Goal: Information Seeking & Learning: Learn about a topic

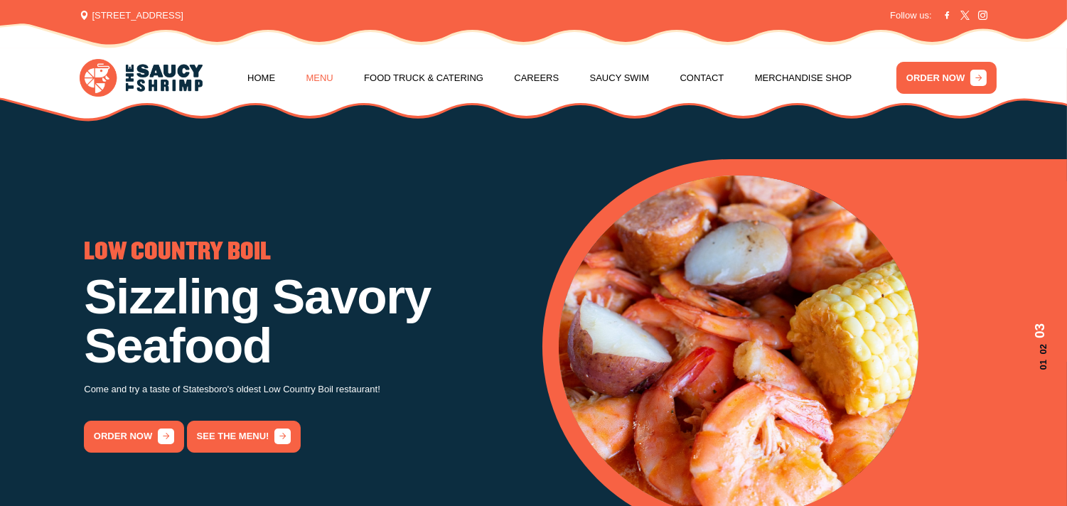
click at [314, 72] on link "Menu" at bounding box center [320, 78] width 27 height 54
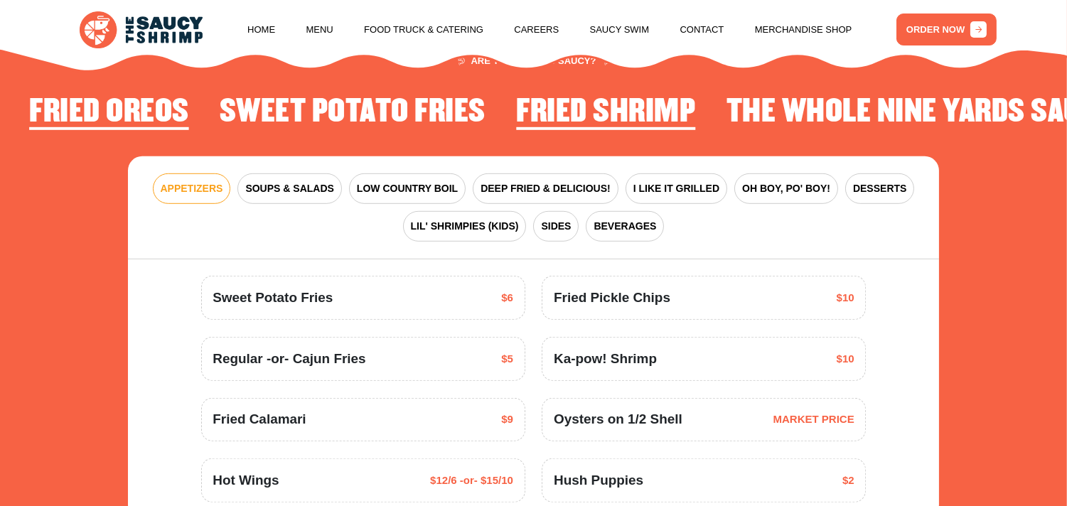
scroll to position [1722, 0]
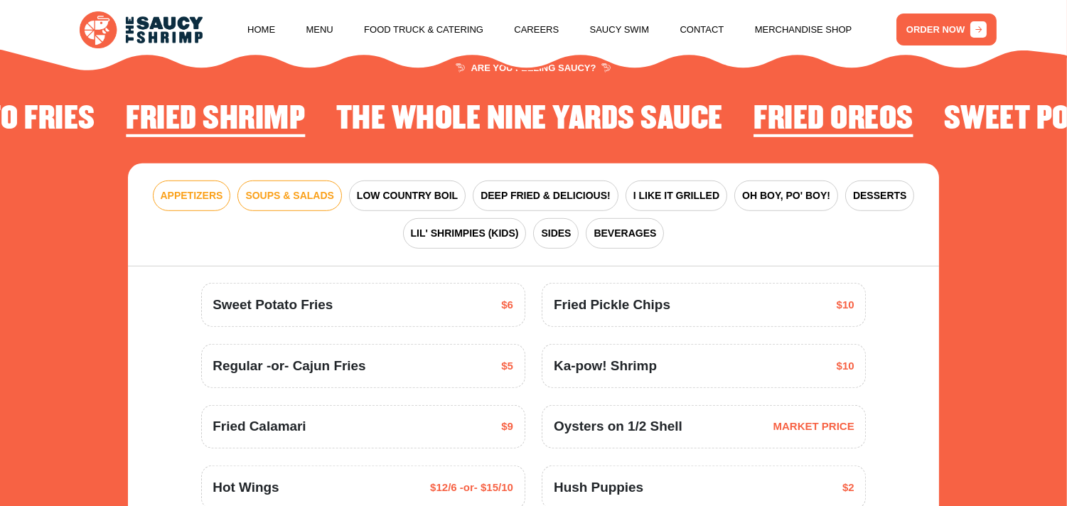
click at [293, 201] on span "SOUPS & SALADS" at bounding box center [289, 195] width 88 height 15
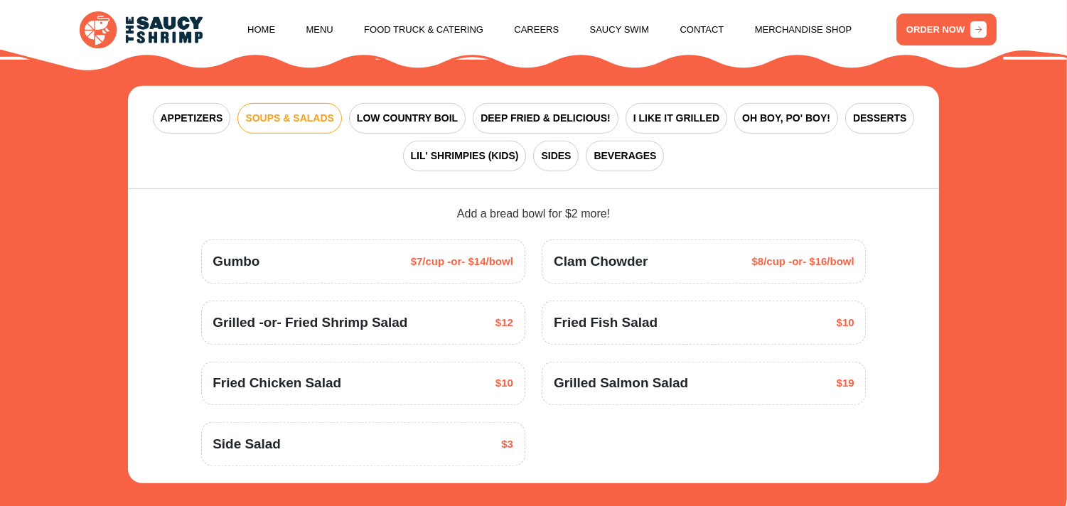
scroll to position [1705, 0]
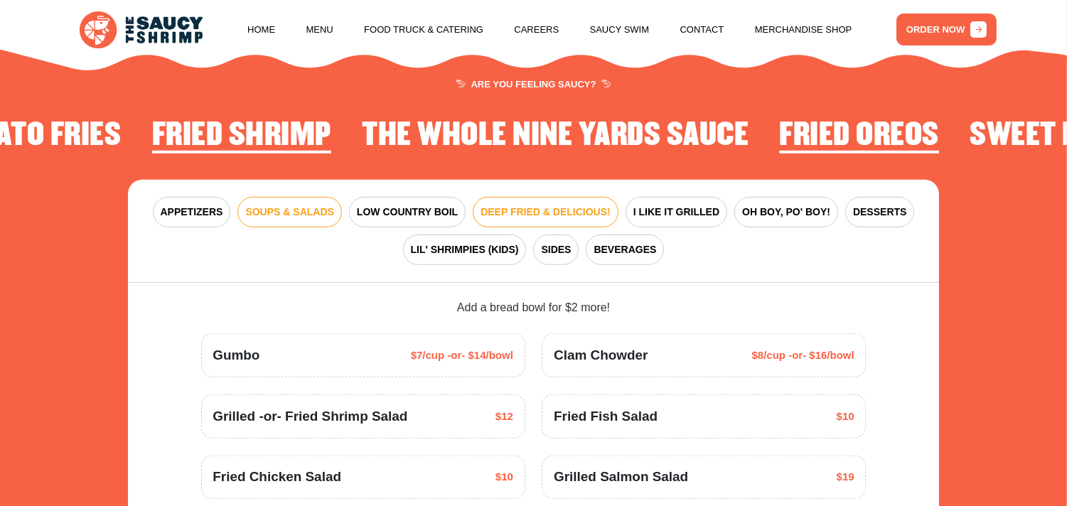
click at [565, 209] on span "DEEP FRIED & DELICIOUS!" at bounding box center [546, 212] width 130 height 15
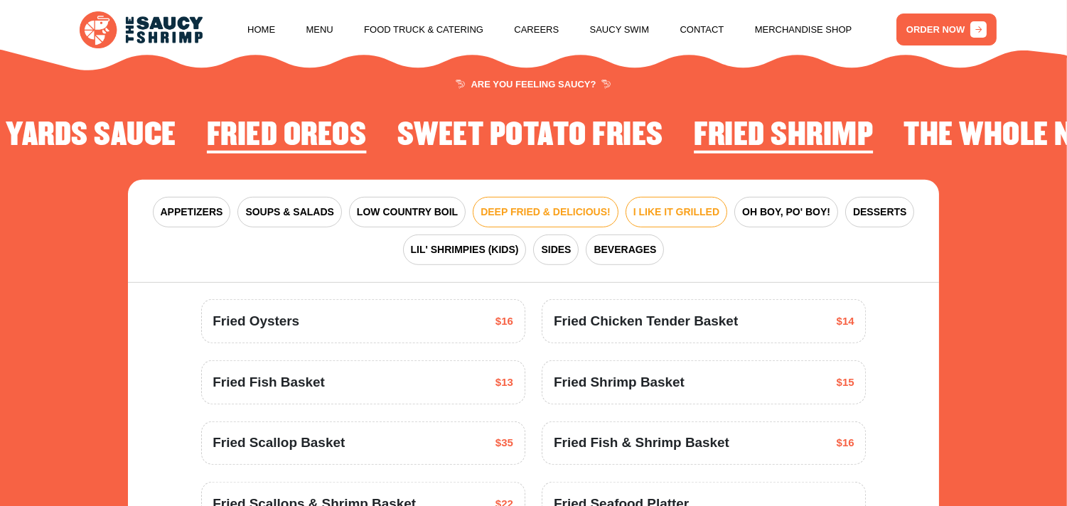
click at [657, 212] on span "I LIKE IT GRILLED" at bounding box center [677, 212] width 86 height 15
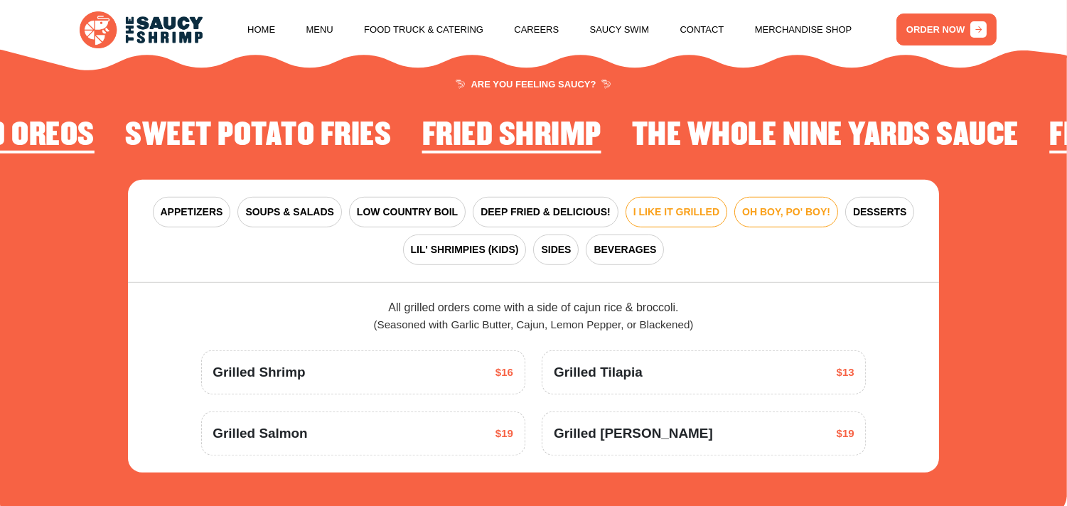
click at [816, 208] on span "OH BOY, PO' BOY!" at bounding box center [786, 212] width 88 height 15
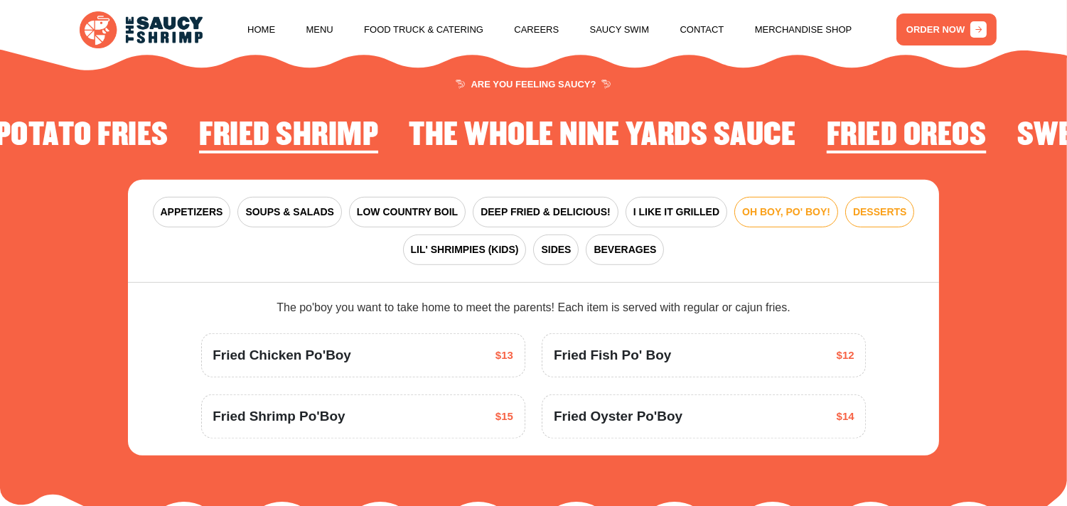
click at [899, 210] on span "DESSERTS" at bounding box center [879, 212] width 53 height 15
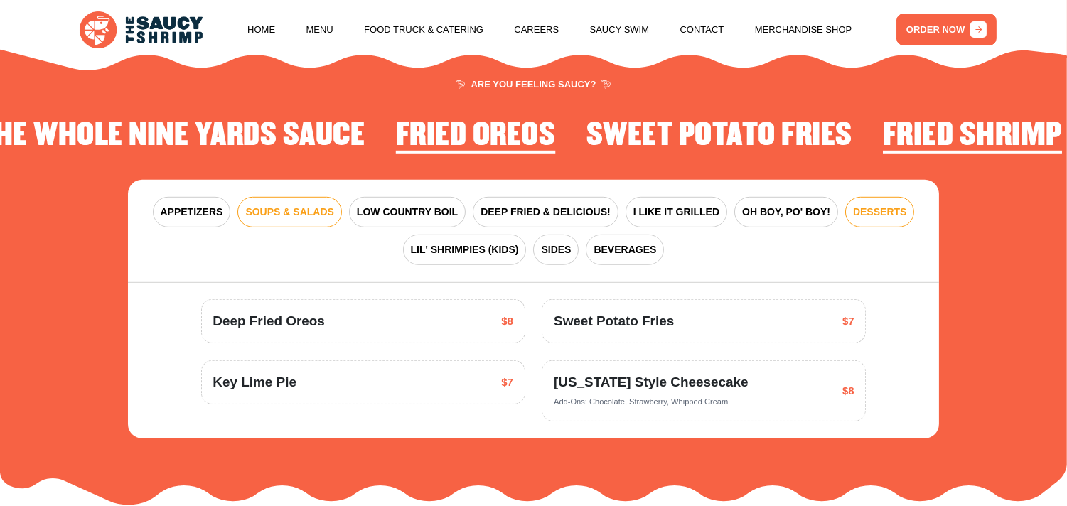
click at [313, 215] on span "SOUPS & SALADS" at bounding box center [289, 212] width 88 height 15
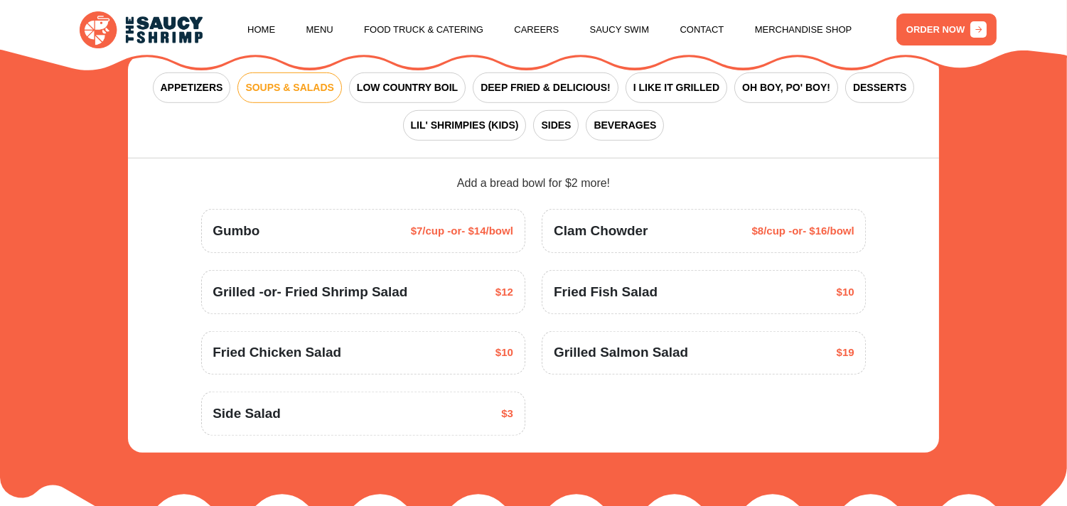
scroll to position [1838, 0]
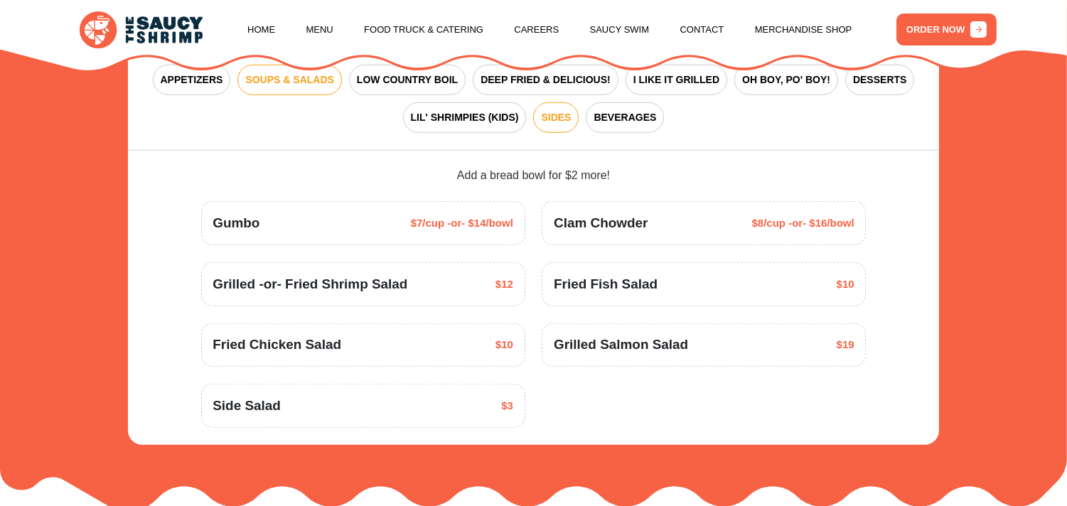
click at [563, 119] on span "SIDES" at bounding box center [556, 117] width 30 height 15
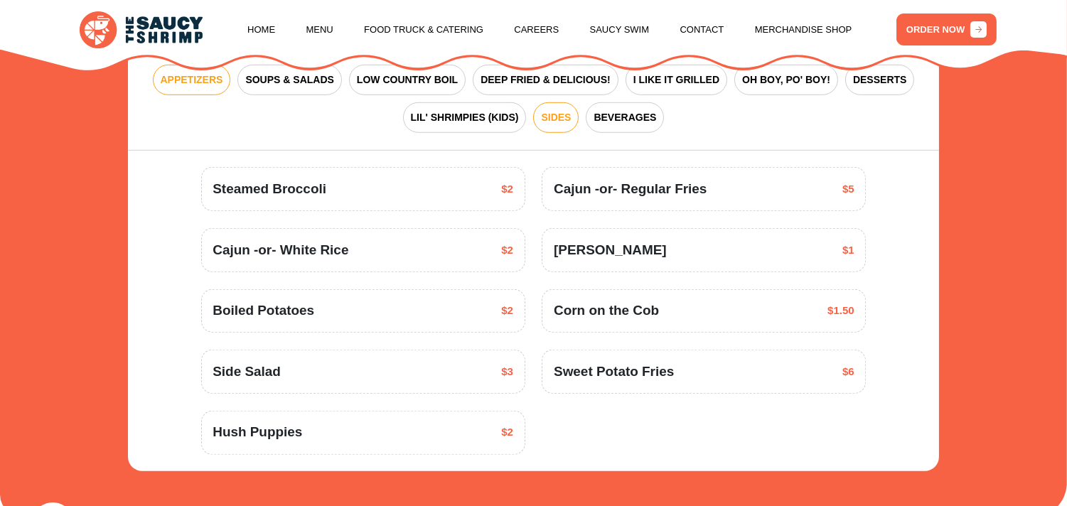
click at [188, 76] on span "APPETIZERS" at bounding box center [192, 80] width 63 height 15
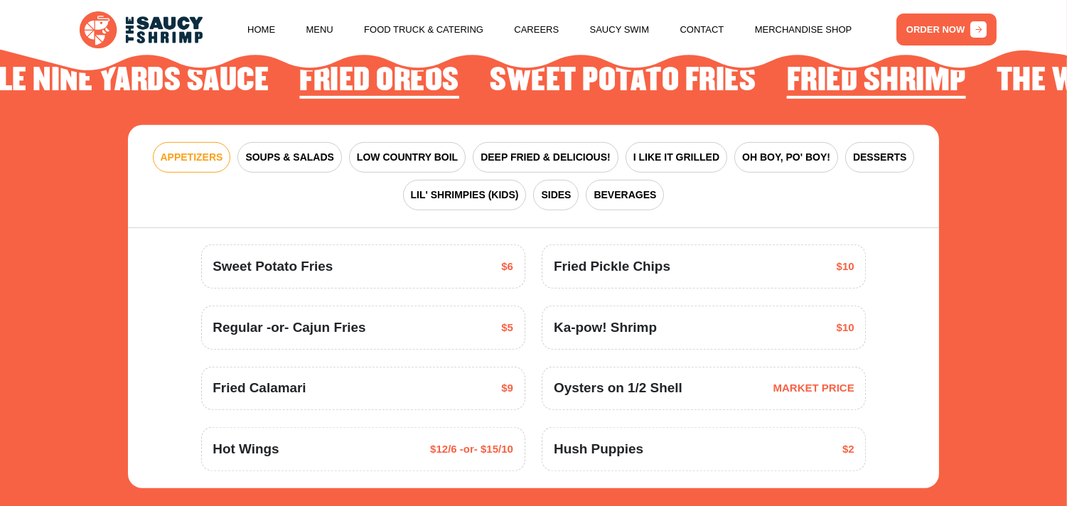
scroll to position [1776, 0]
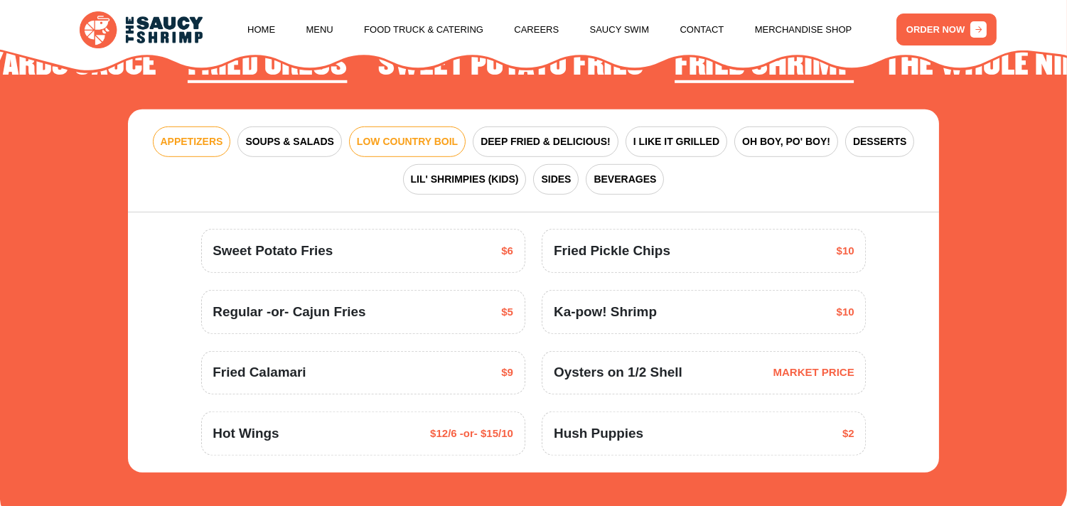
click at [420, 140] on span "LOW COUNTRY BOIL" at bounding box center [407, 141] width 101 height 15
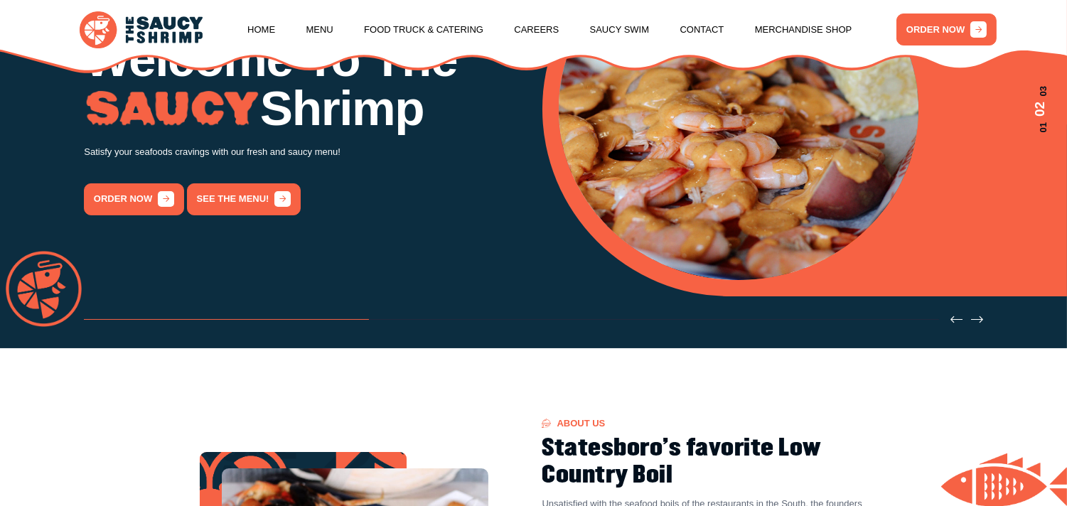
scroll to position [195, 0]
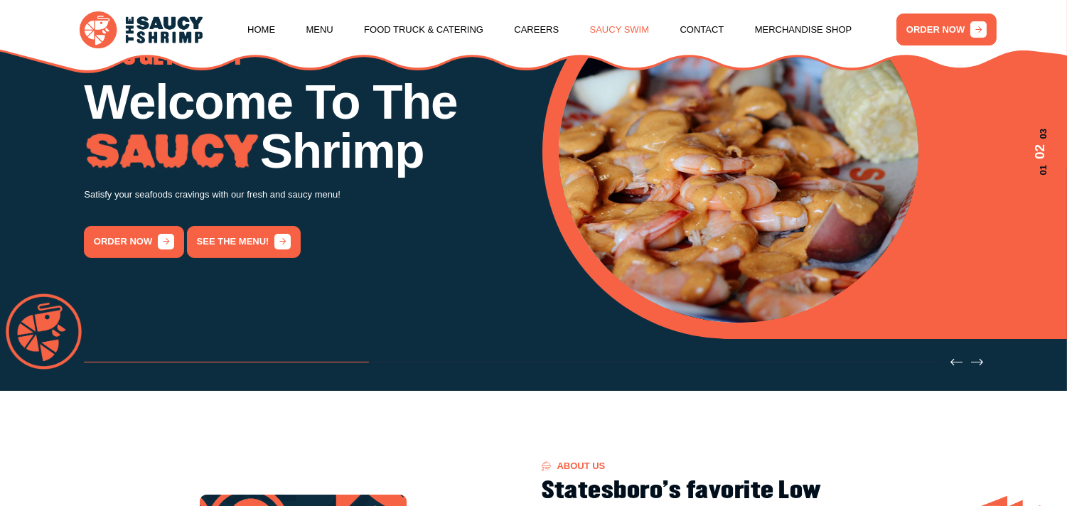
click at [622, 25] on link "Saucy Swim" at bounding box center [620, 30] width 60 height 54
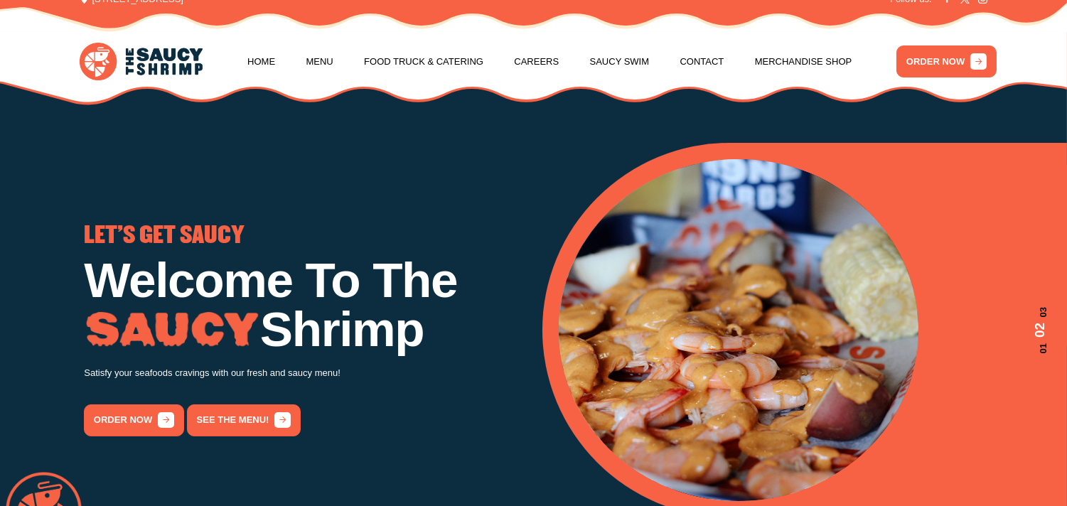
scroll to position [0, 0]
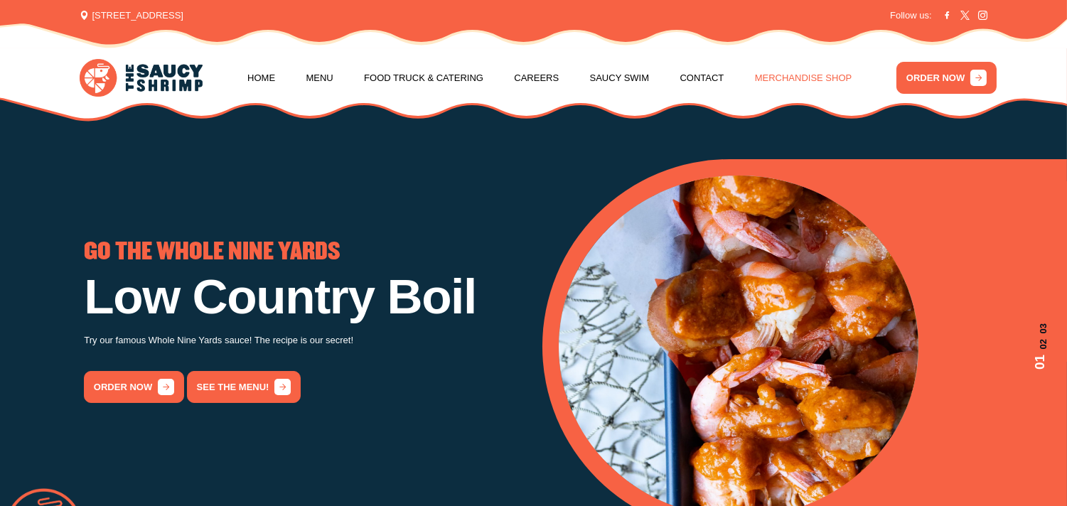
click at [828, 69] on link "Merchandise Shop" at bounding box center [803, 78] width 97 height 54
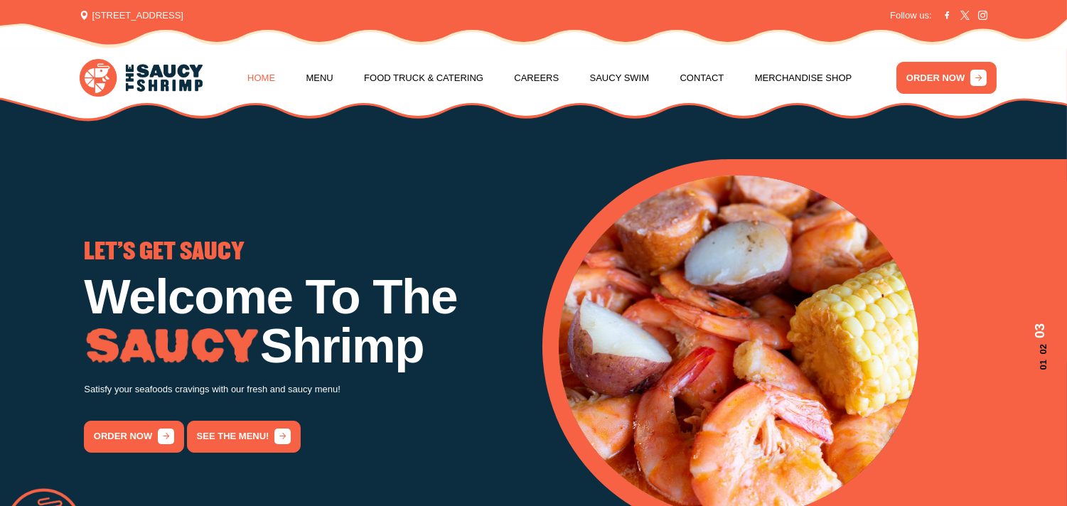
click at [259, 74] on link "Home" at bounding box center [261, 78] width 28 height 54
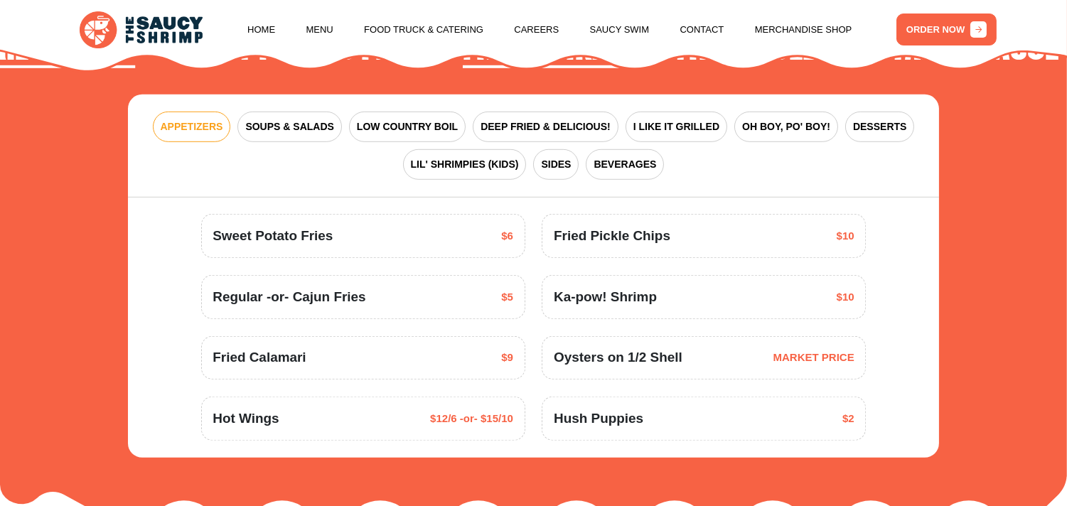
scroll to position [1814, 0]
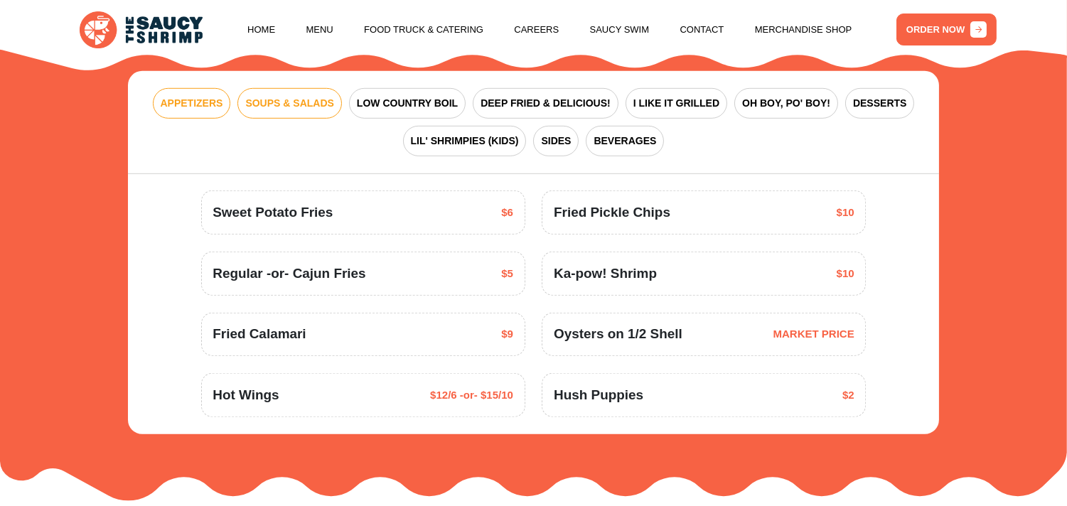
click at [300, 97] on span "SOUPS & SALADS" at bounding box center [289, 103] width 88 height 15
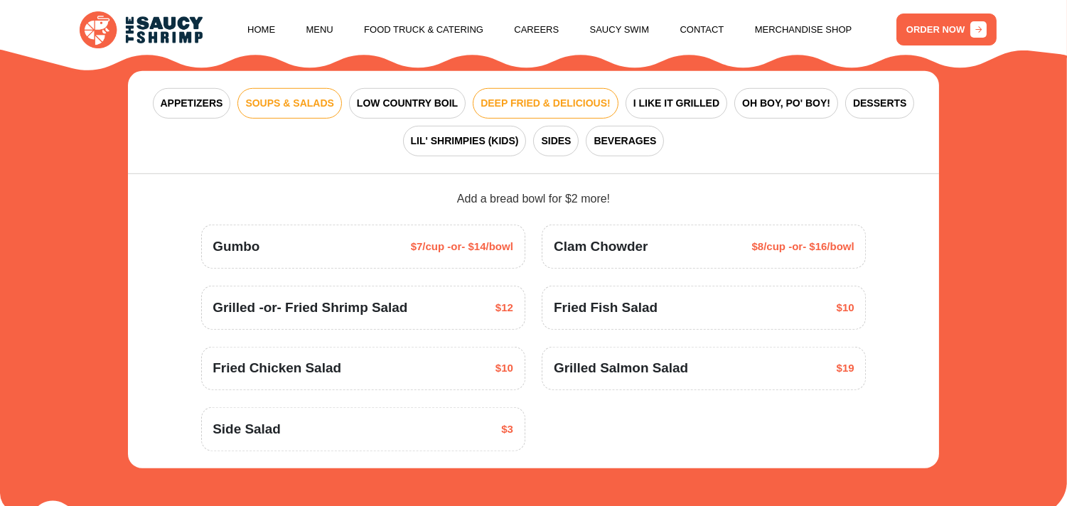
click at [563, 104] on span "DEEP FRIED & DELICIOUS!" at bounding box center [546, 103] width 130 height 15
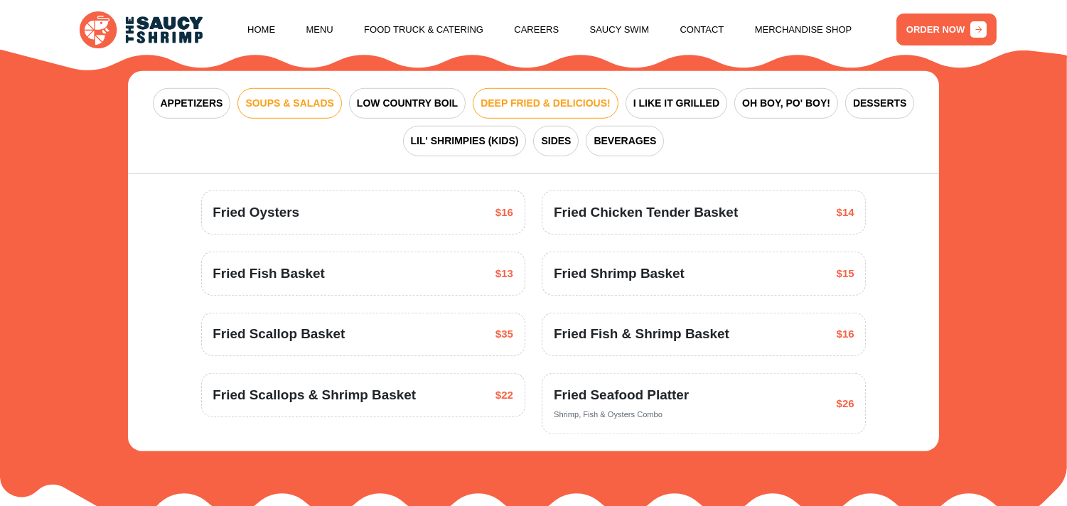
click at [311, 108] on span "SOUPS & SALADS" at bounding box center [289, 103] width 88 height 15
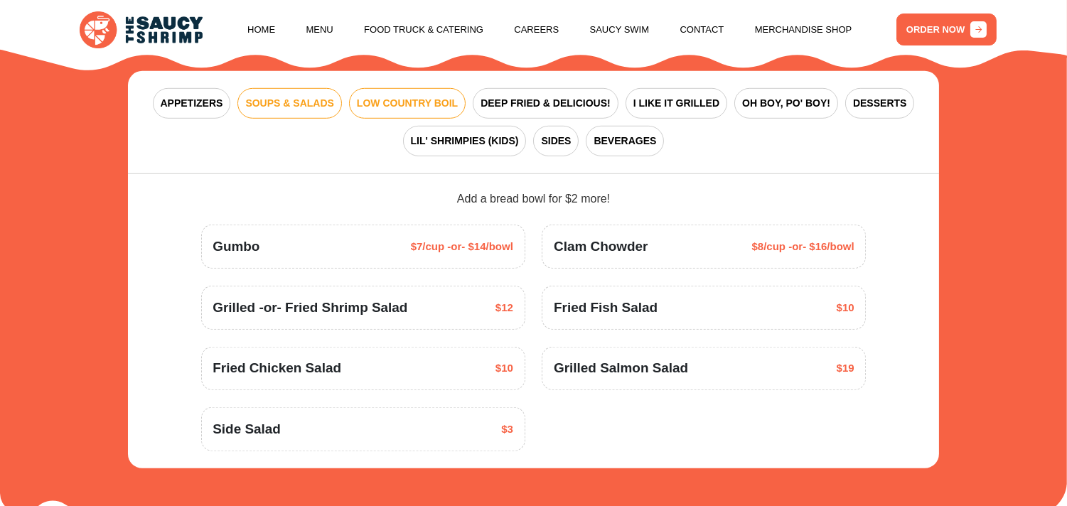
click at [430, 102] on span "LOW COUNTRY BOIL" at bounding box center [407, 103] width 101 height 15
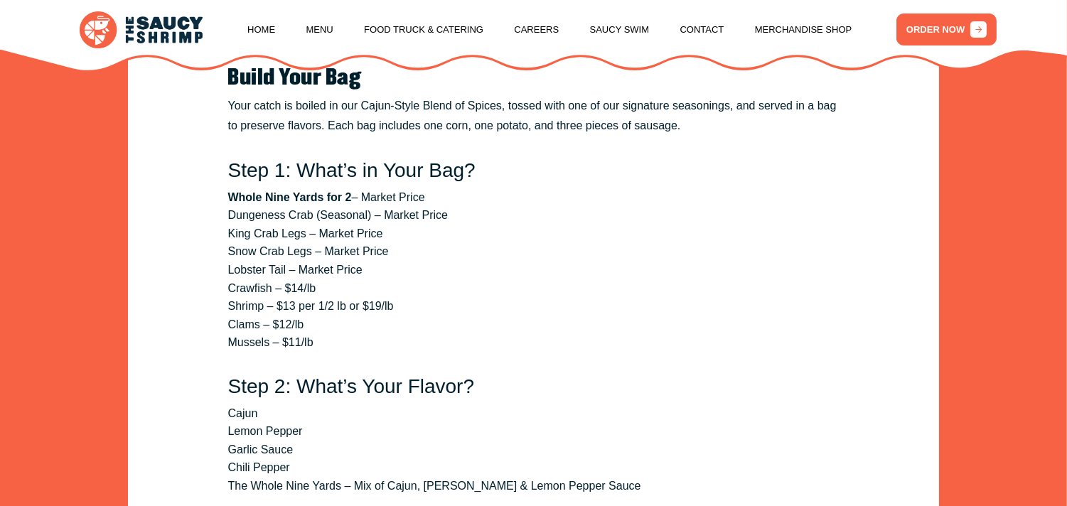
scroll to position [2001, 0]
